Goal: Information Seeking & Learning: Learn about a topic

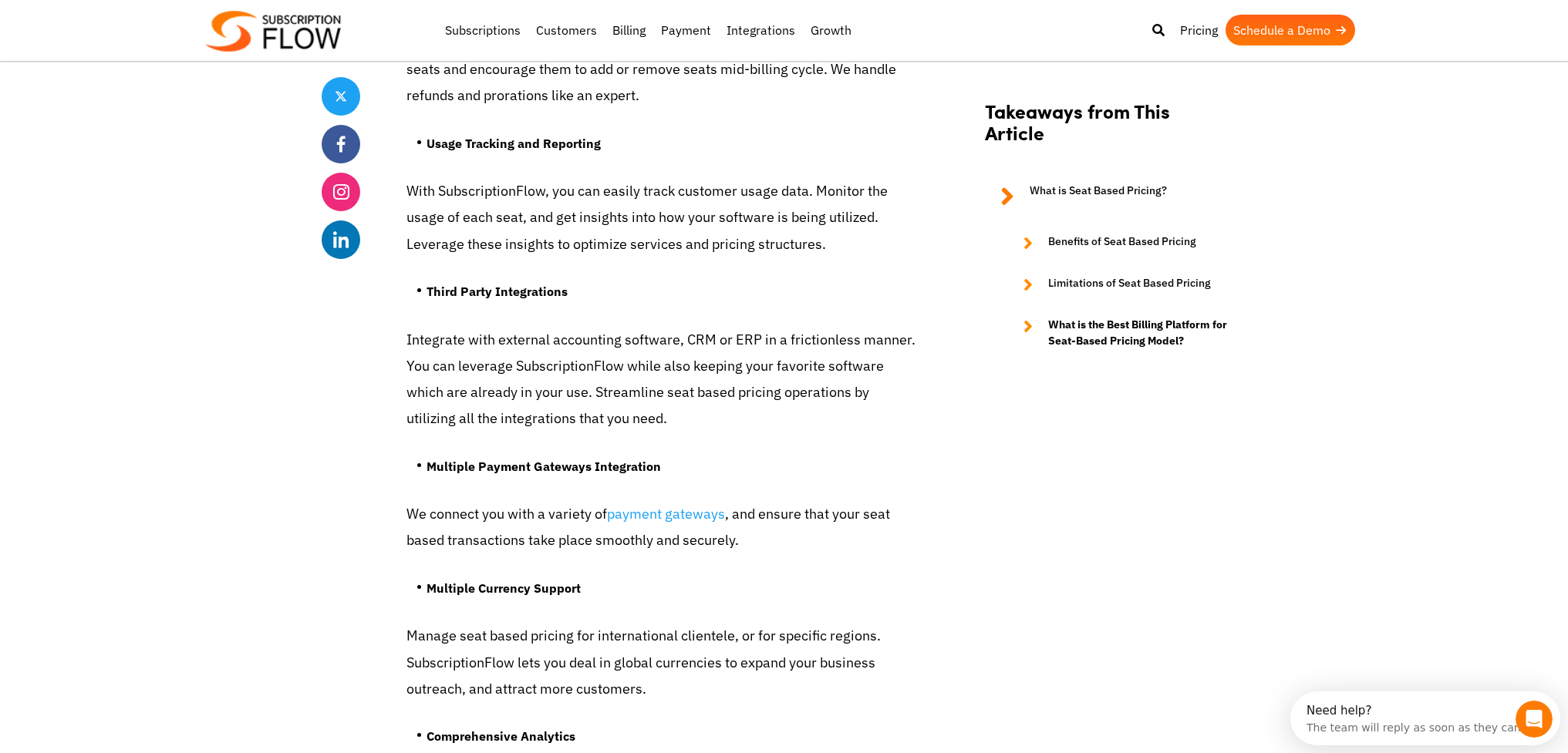
scroll to position [5111, 0]
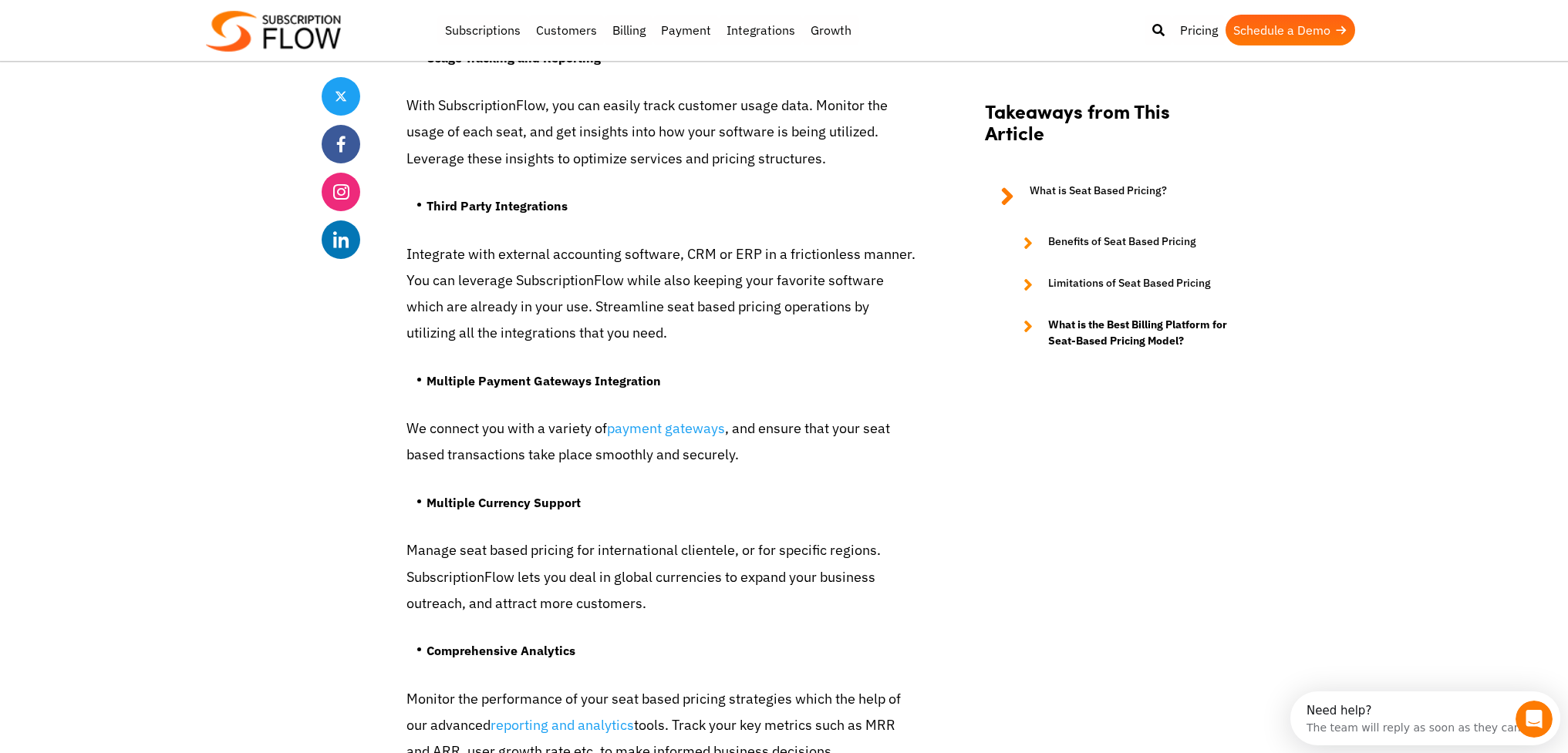
click at [520, 552] on p "Manage seat based pricing for international clientele, or for specific regions.…" at bounding box center [660, 577] width 509 height 80
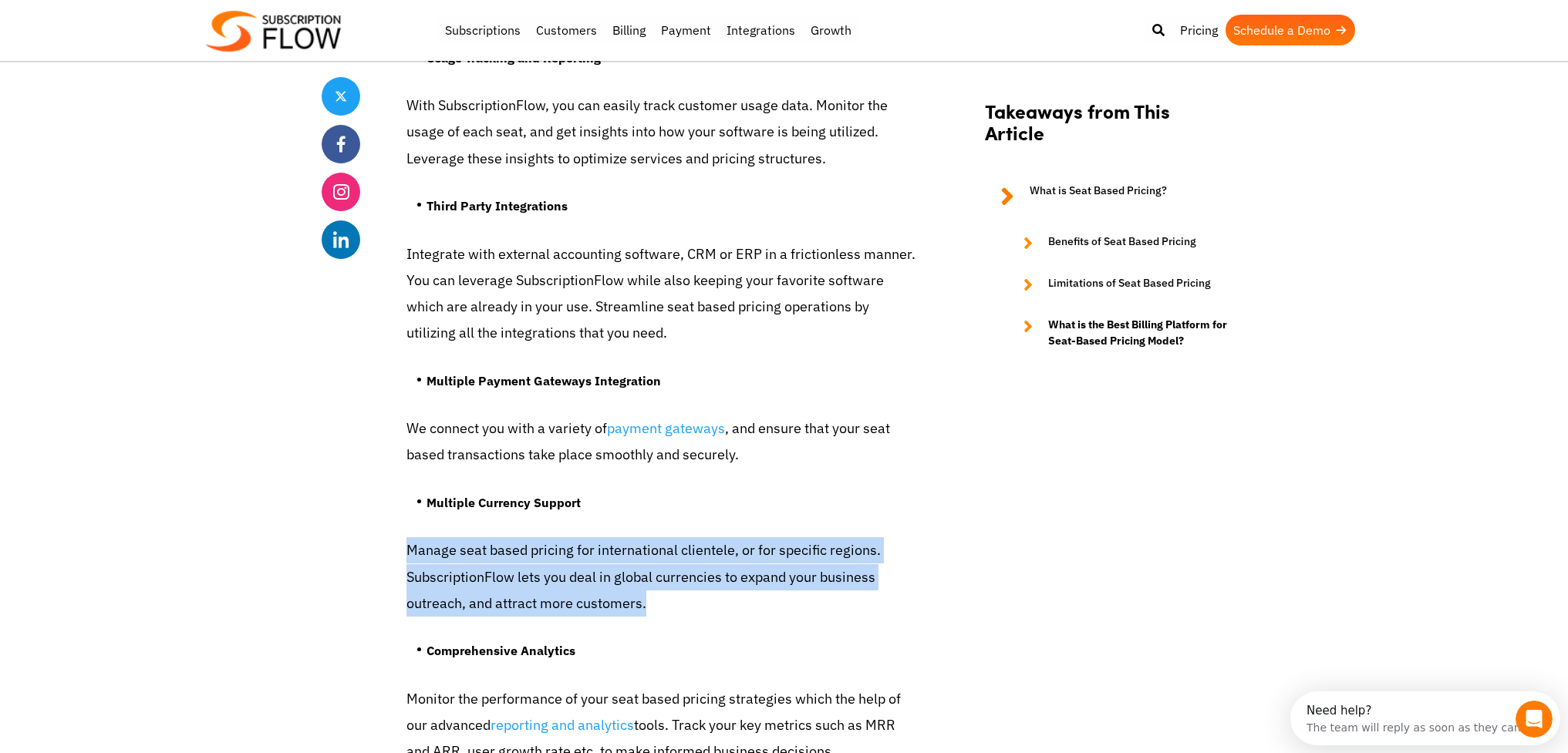
click at [520, 552] on p "Manage seat based pricing for international clientele, or for specific regions.…" at bounding box center [660, 577] width 509 height 80
click at [550, 572] on p "Manage seat based pricing for international clientele, or for specific regions.…" at bounding box center [660, 577] width 509 height 80
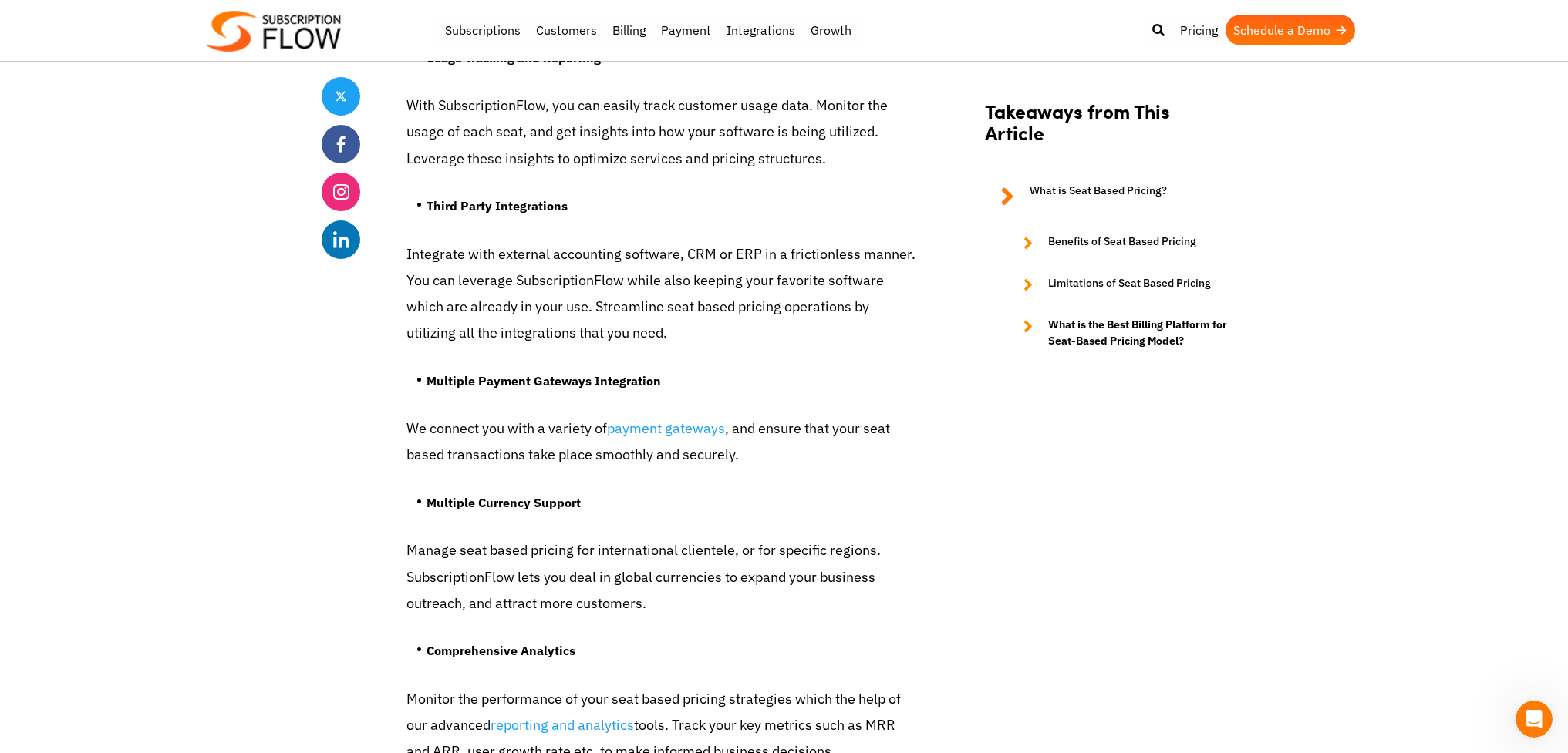
click at [550, 577] on p "Manage seat based pricing for international clientele, or for specific regions.…" at bounding box center [660, 577] width 509 height 80
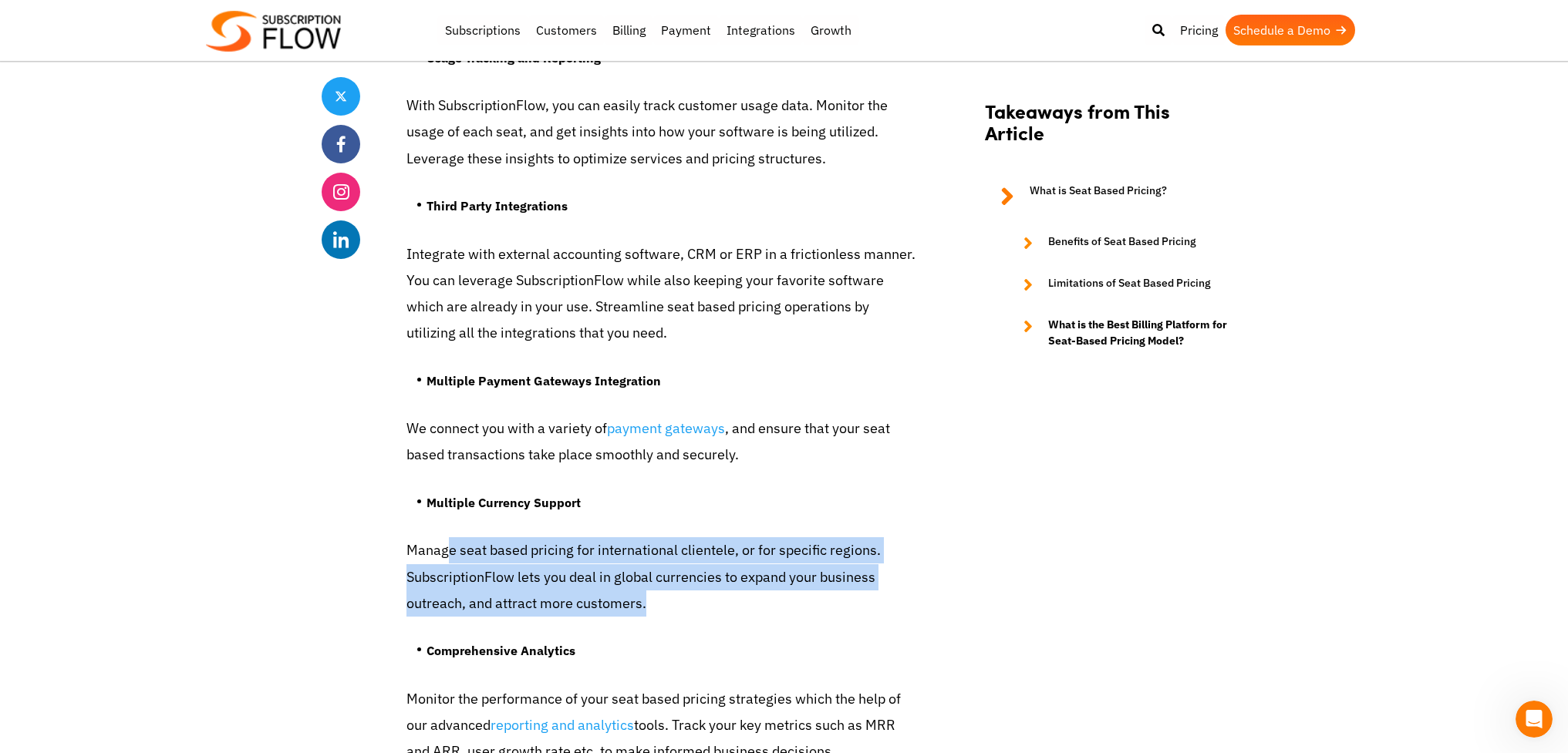
drag, startPoint x: 656, startPoint y: 582, endPoint x: 450, endPoint y: 527, distance: 213.2
click at [450, 537] on p "Manage seat based pricing for international clientele, or for specific regions.…" at bounding box center [660, 577] width 509 height 80
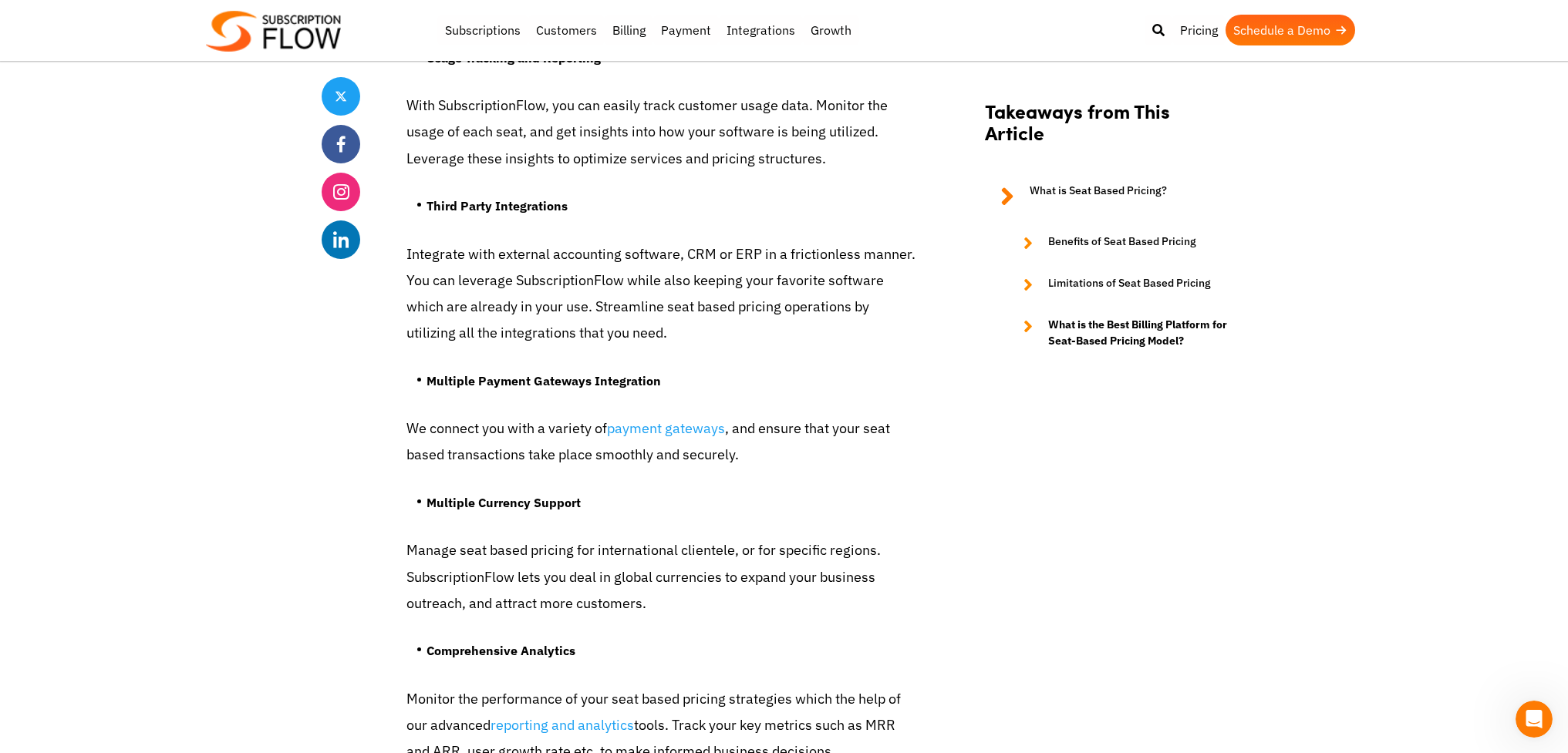
click at [494, 430] on p "We connect you with a variety of payment gateways , and ensure that your seat b…" at bounding box center [660, 442] width 509 height 52
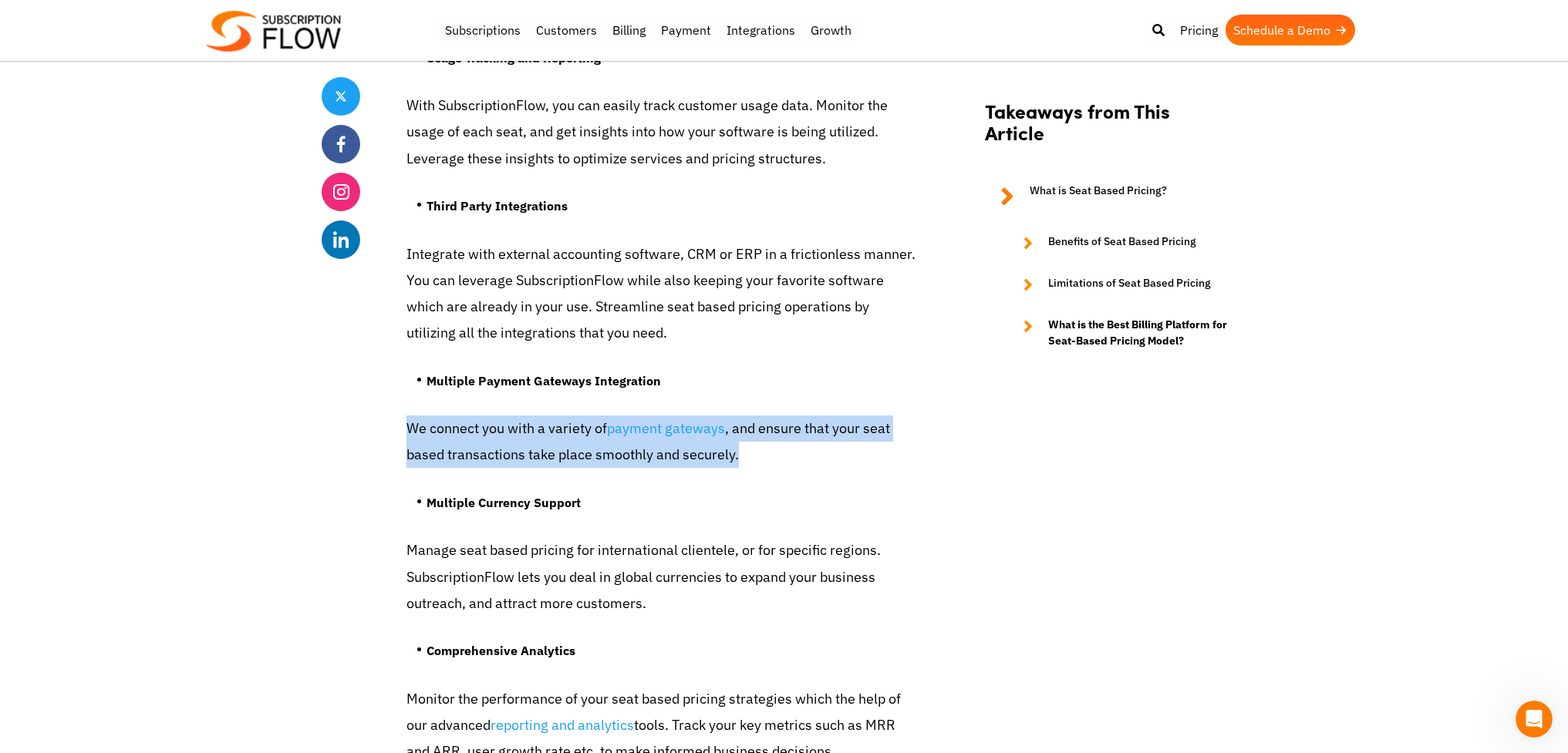
click at [494, 430] on p "We connect you with a variety of payment gateways , and ensure that your seat b…" at bounding box center [660, 442] width 509 height 52
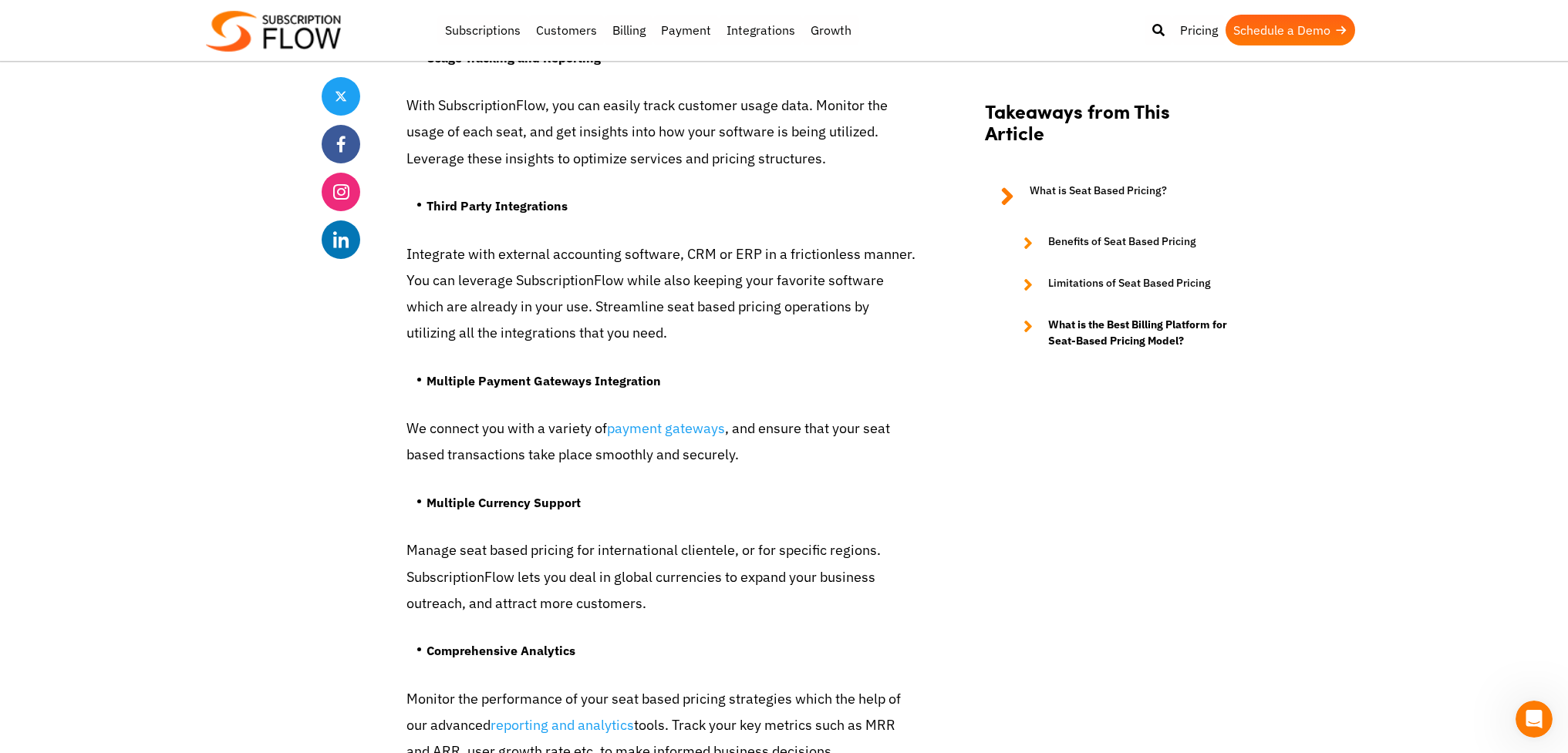
click at [552, 294] on p "Integrate with external accounting software, CRM or ERP in a frictionless manne…" at bounding box center [660, 294] width 509 height 106
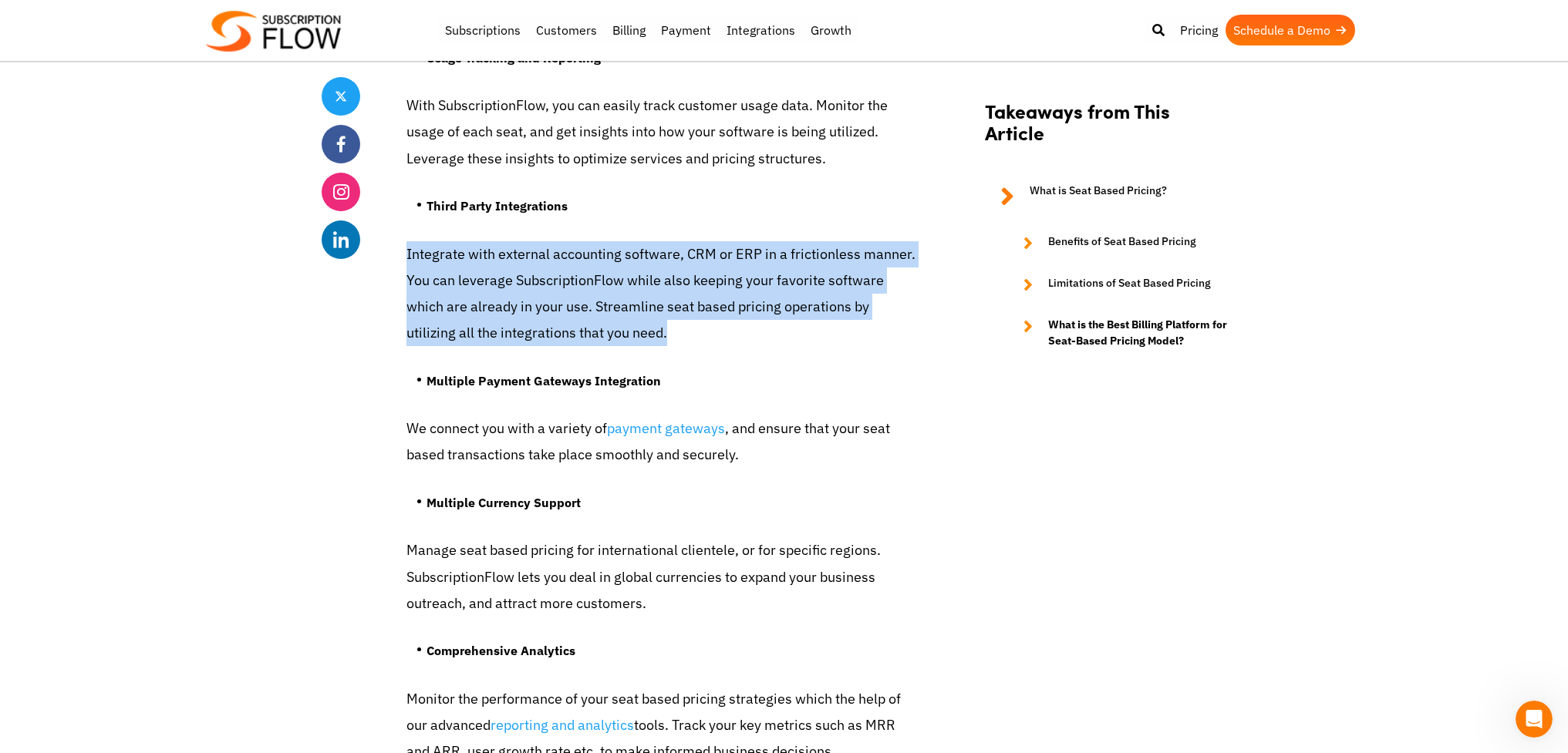
click at [552, 294] on p "Integrate with external accounting software, CRM or ERP in a frictionless manne…" at bounding box center [660, 294] width 509 height 106
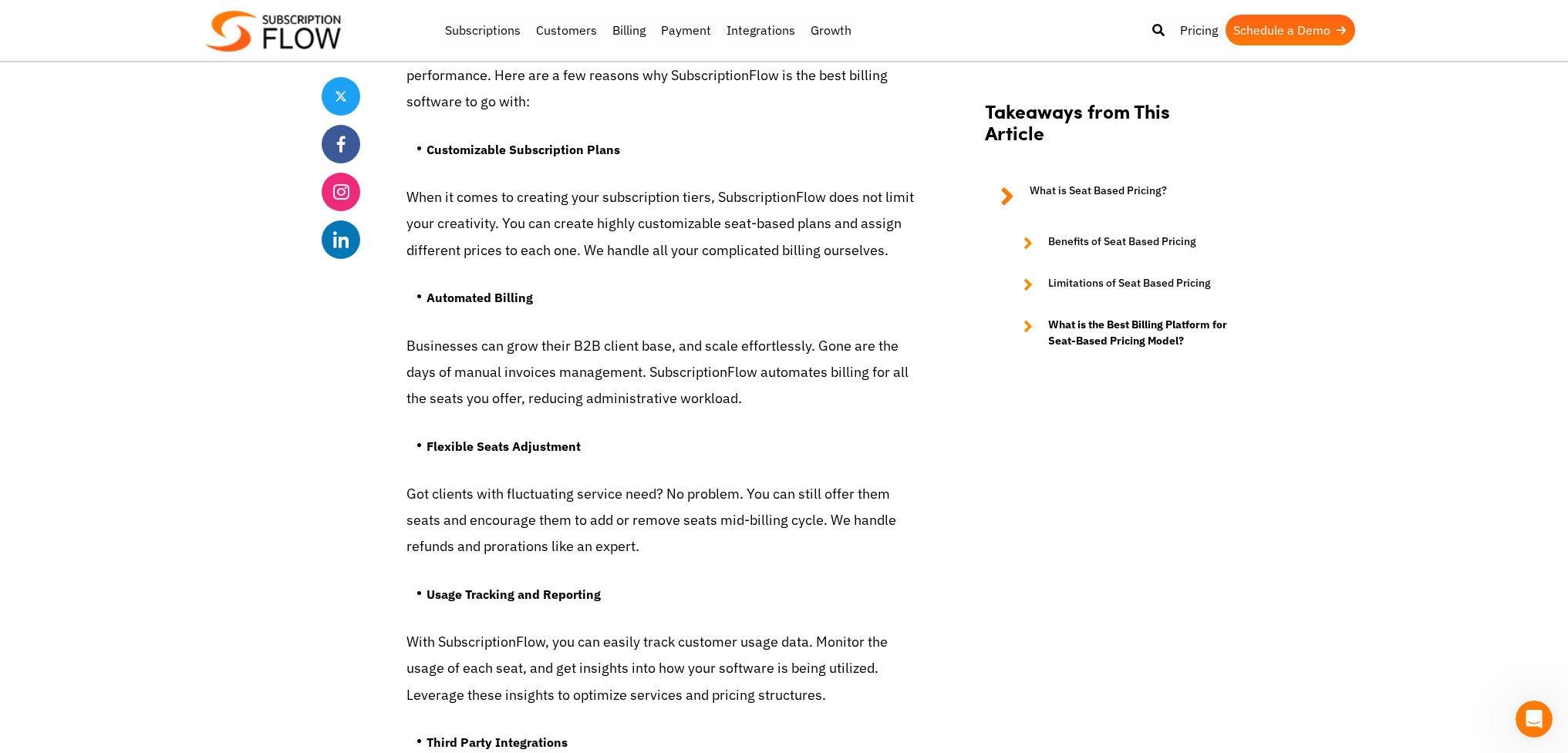
scroll to position [4158, 0]
